Goal: Task Accomplishment & Management: Use online tool/utility

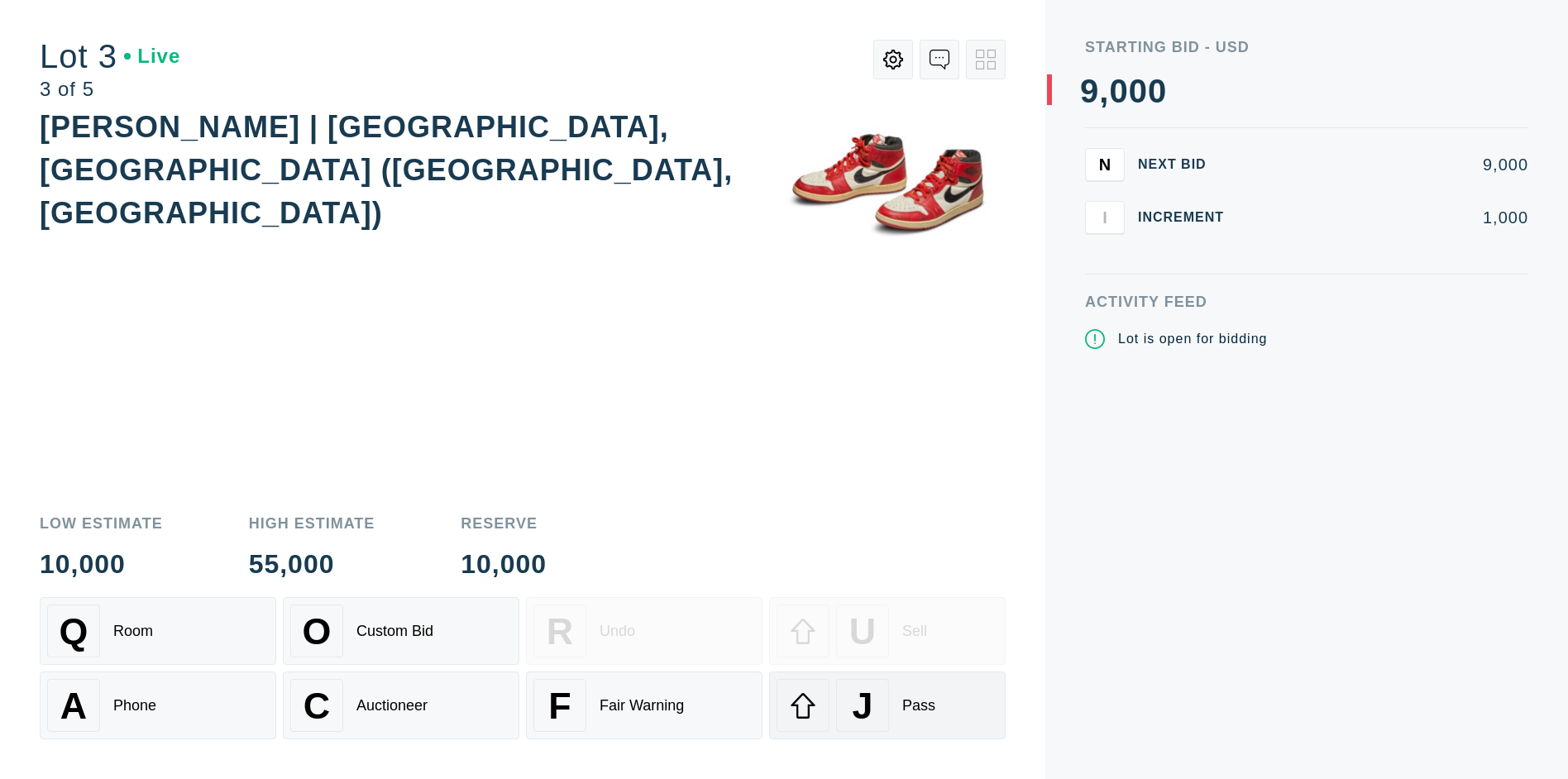
click at [887, 705] on div "J" at bounding box center [862, 705] width 53 height 53
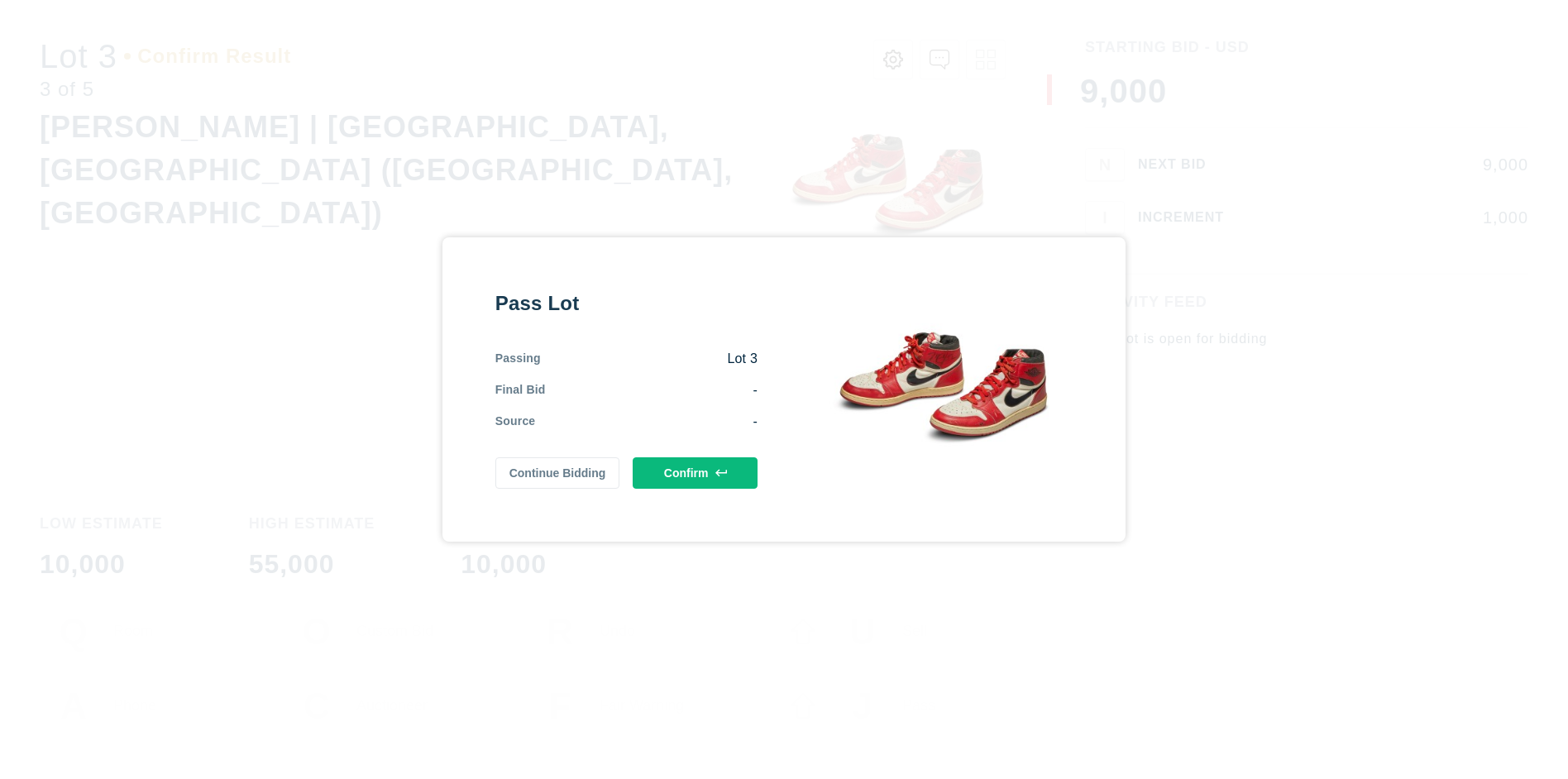
click at [694, 473] on button "Confirm" at bounding box center [695, 473] width 125 height 31
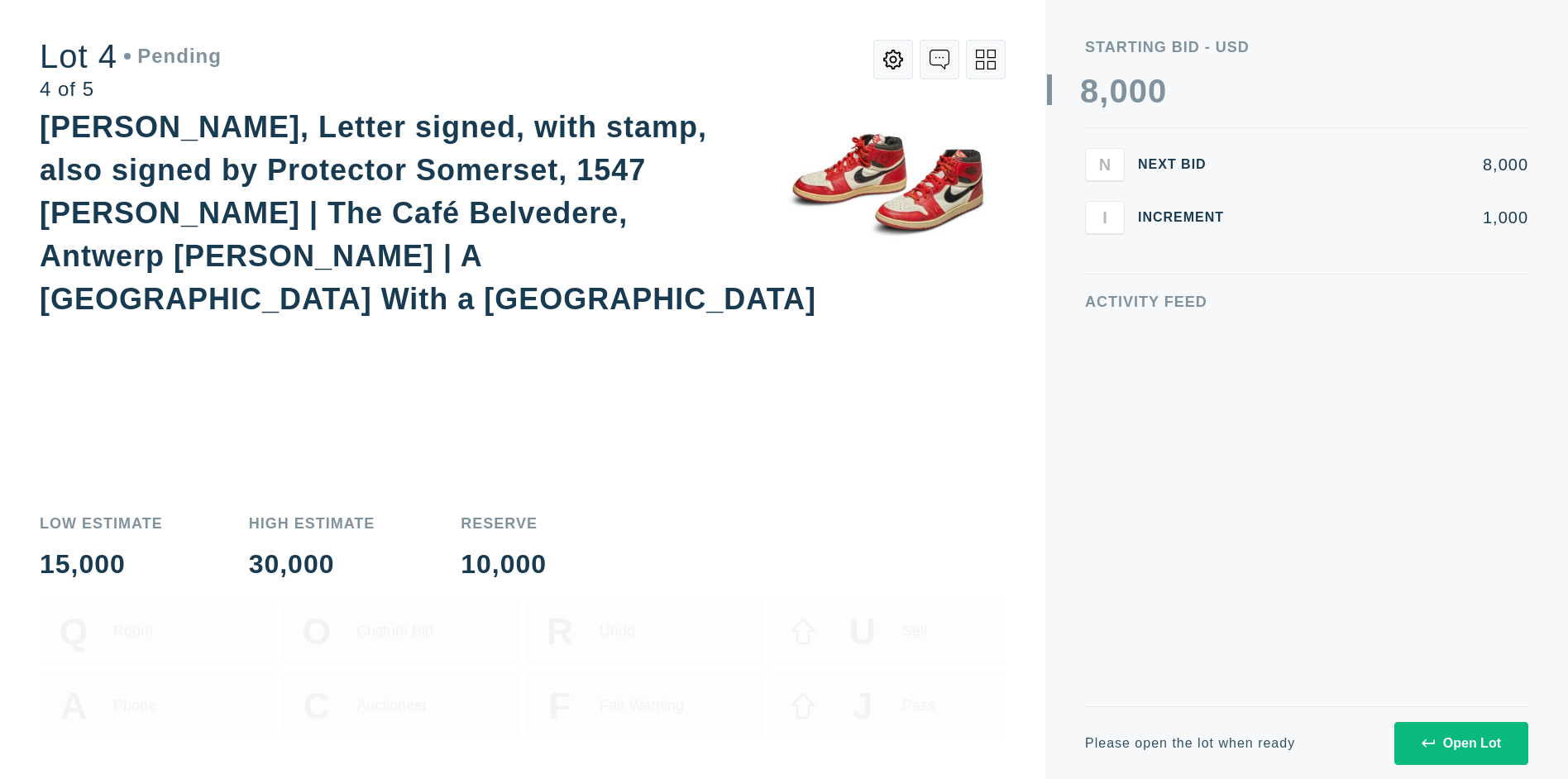
click at [986, 59] on icon at bounding box center [985, 59] width 20 height 20
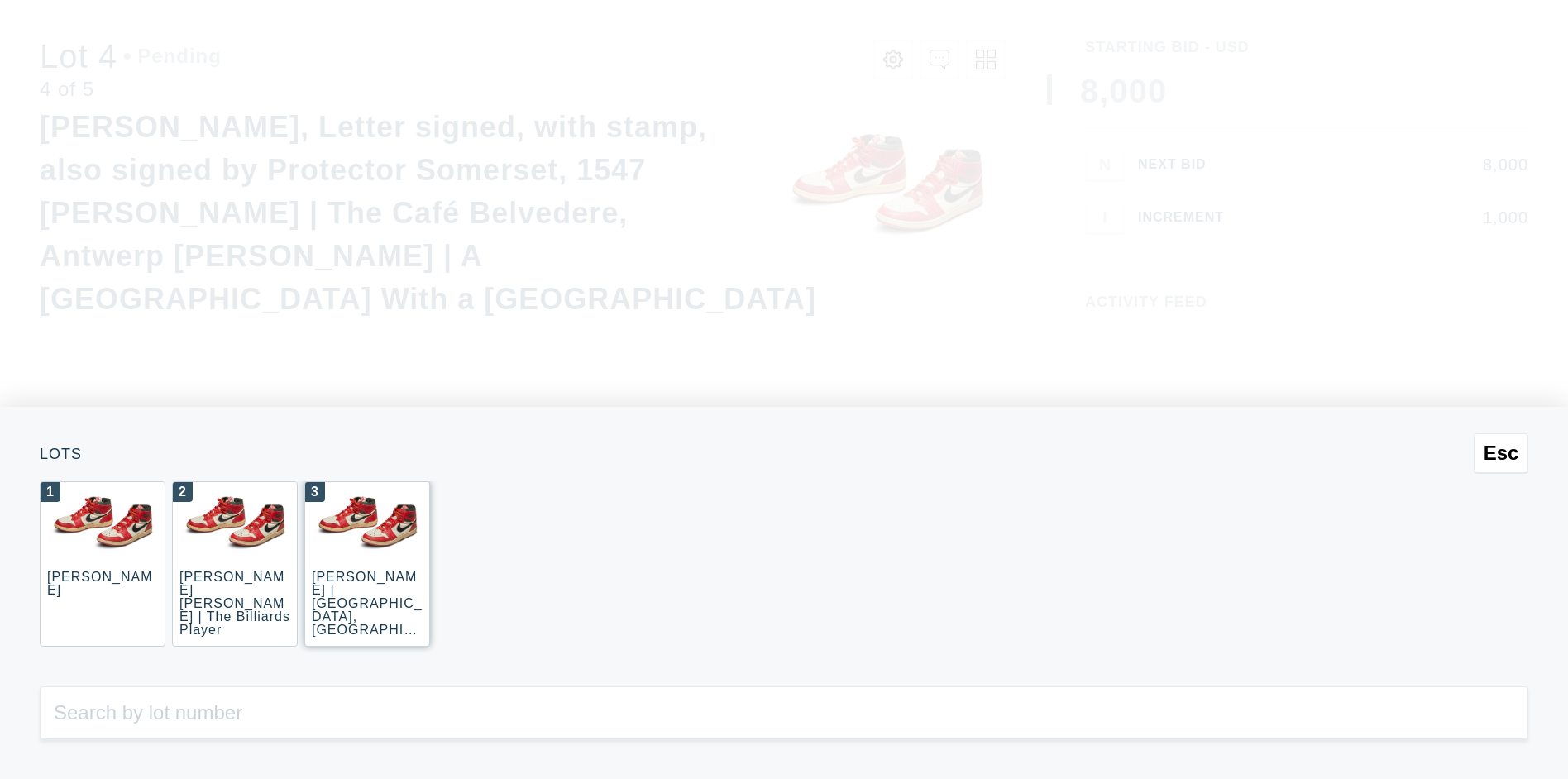
click at [367, 564] on div "3 [PERSON_NAME] | [GEOGRAPHIC_DATA], [GEOGRAPHIC_DATA] ([GEOGRAPHIC_DATA], [GEO…" at bounding box center [367, 564] width 126 height 165
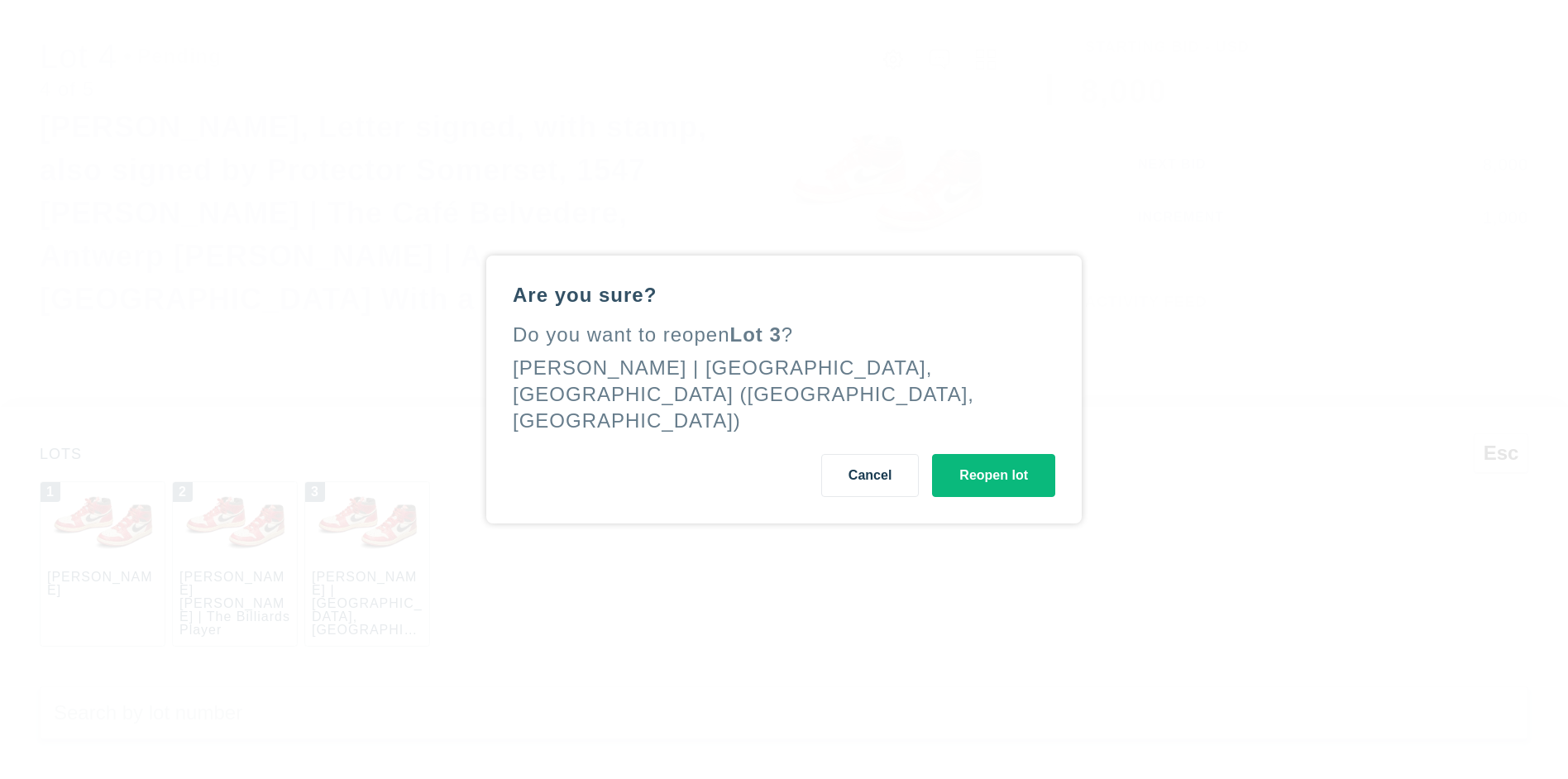
click at [993, 463] on button "Reopen lot" at bounding box center [993, 475] width 123 height 43
